Goal: Ask a question: Seek information or help from site administrators or community

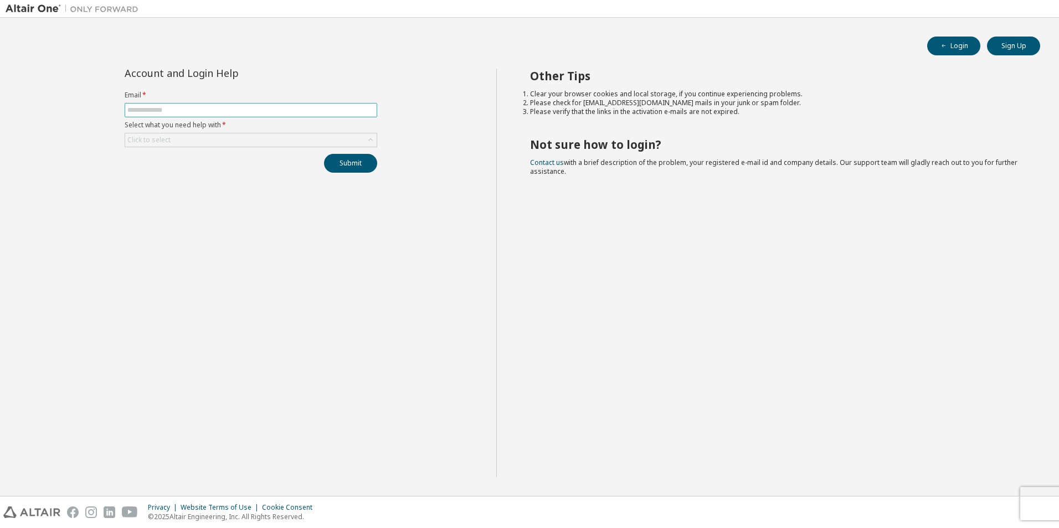
click at [174, 112] on input "text" at bounding box center [250, 110] width 247 height 9
type input "**********"
click at [176, 139] on div "Click to select" at bounding box center [250, 139] width 251 height 13
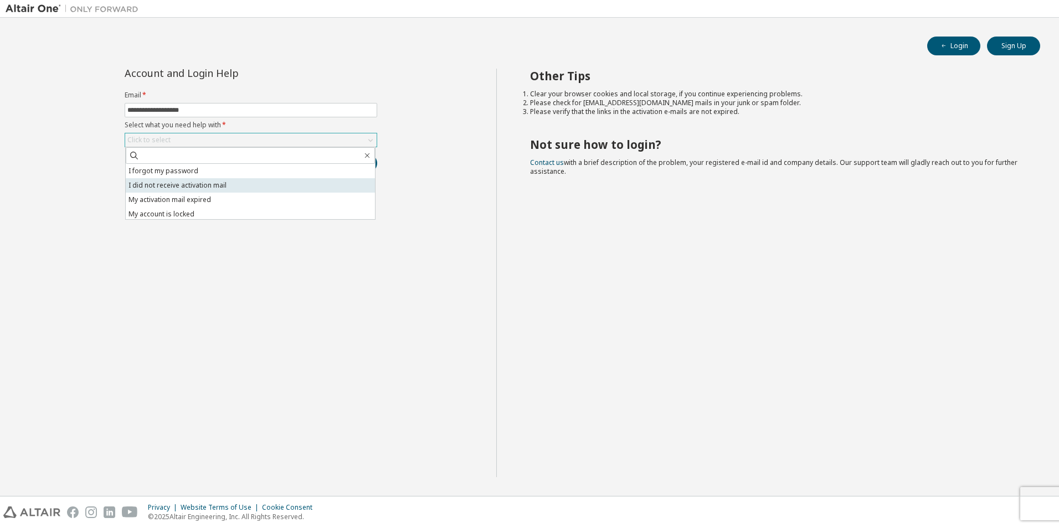
scroll to position [31, 0]
click at [189, 198] on li "I want to reset multi-factor authentication" at bounding box center [250, 197] width 249 height 14
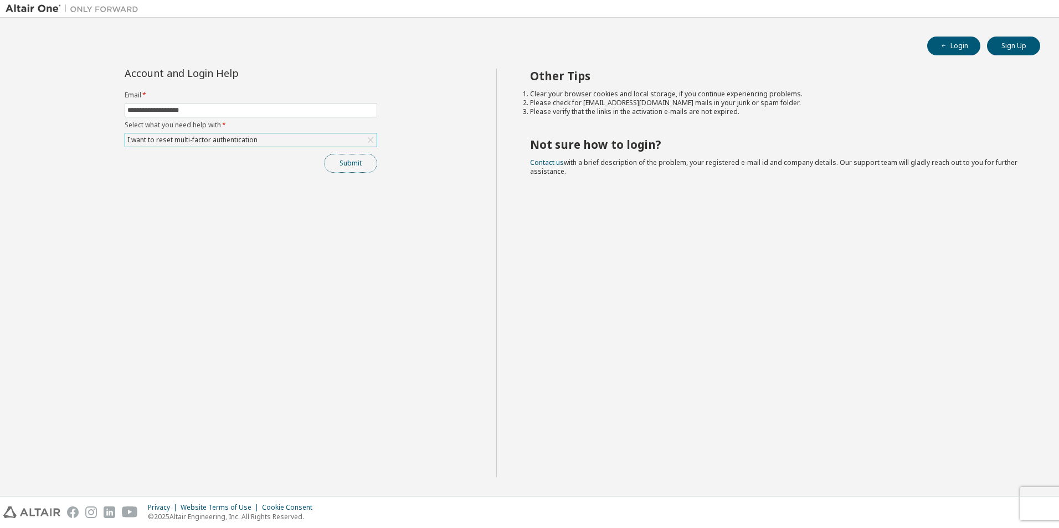
click at [361, 161] on button "Submit" at bounding box center [350, 163] width 53 height 19
click at [200, 137] on div "I want to reset multi-factor authentication" at bounding box center [192, 140] width 133 height 12
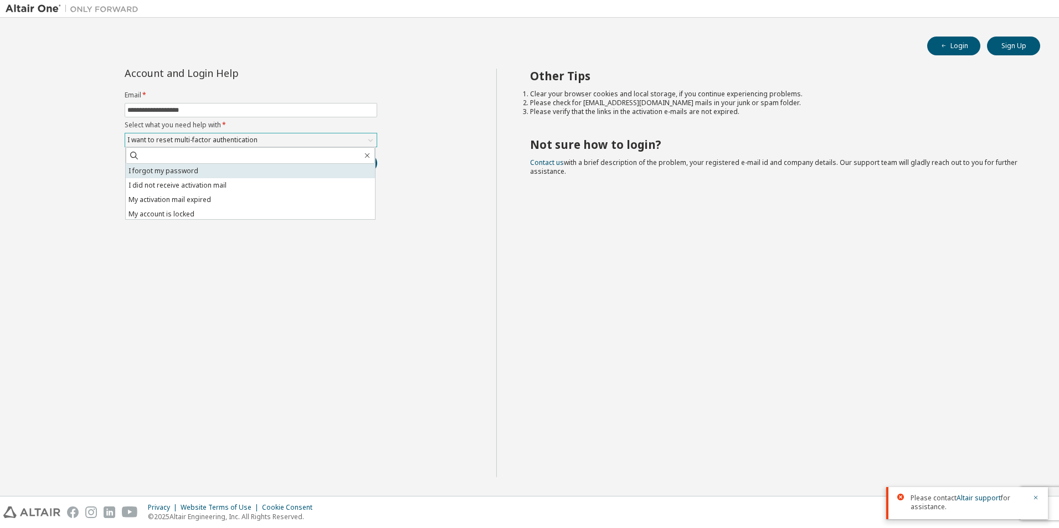
click at [173, 176] on li "I forgot my password" at bounding box center [250, 171] width 249 height 14
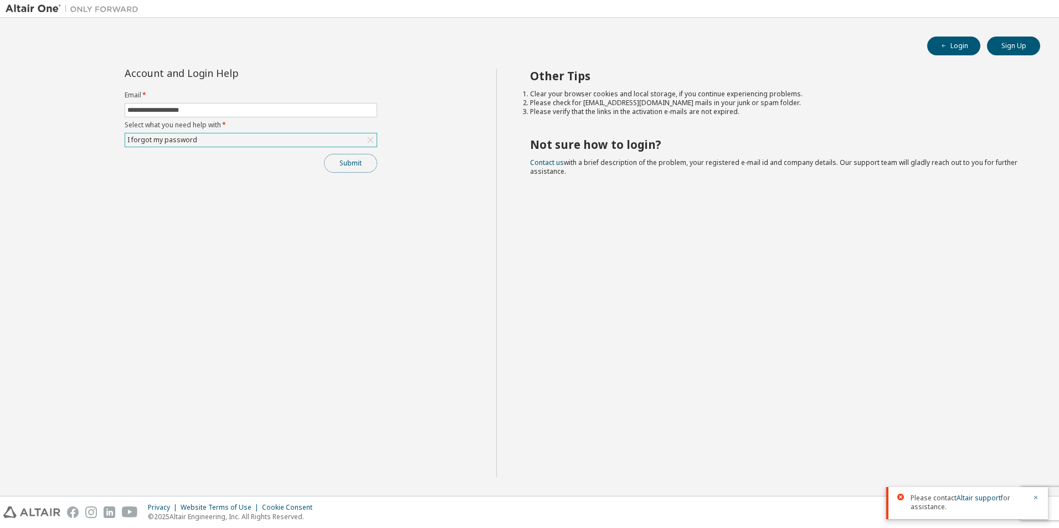
click at [339, 159] on button "Submit" at bounding box center [350, 163] width 53 height 19
click at [1034, 457] on icon "button" at bounding box center [1035, 456] width 7 height 7
click at [1034, 498] on icon "button" at bounding box center [1035, 497] width 7 height 7
